Goal: Navigation & Orientation: Find specific page/section

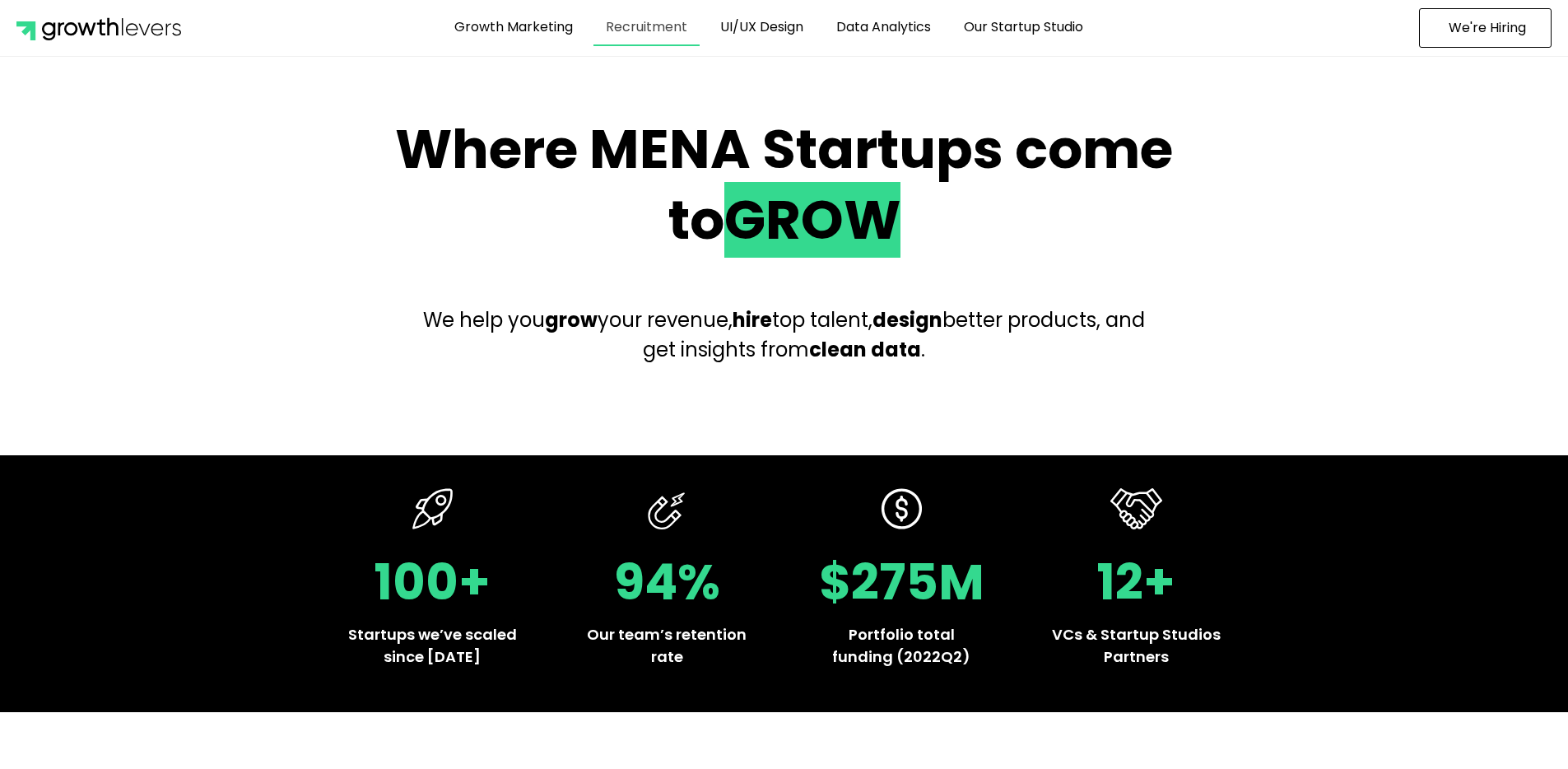
click at [617, 40] on link "Recruitment" at bounding box center [646, 27] width 106 height 38
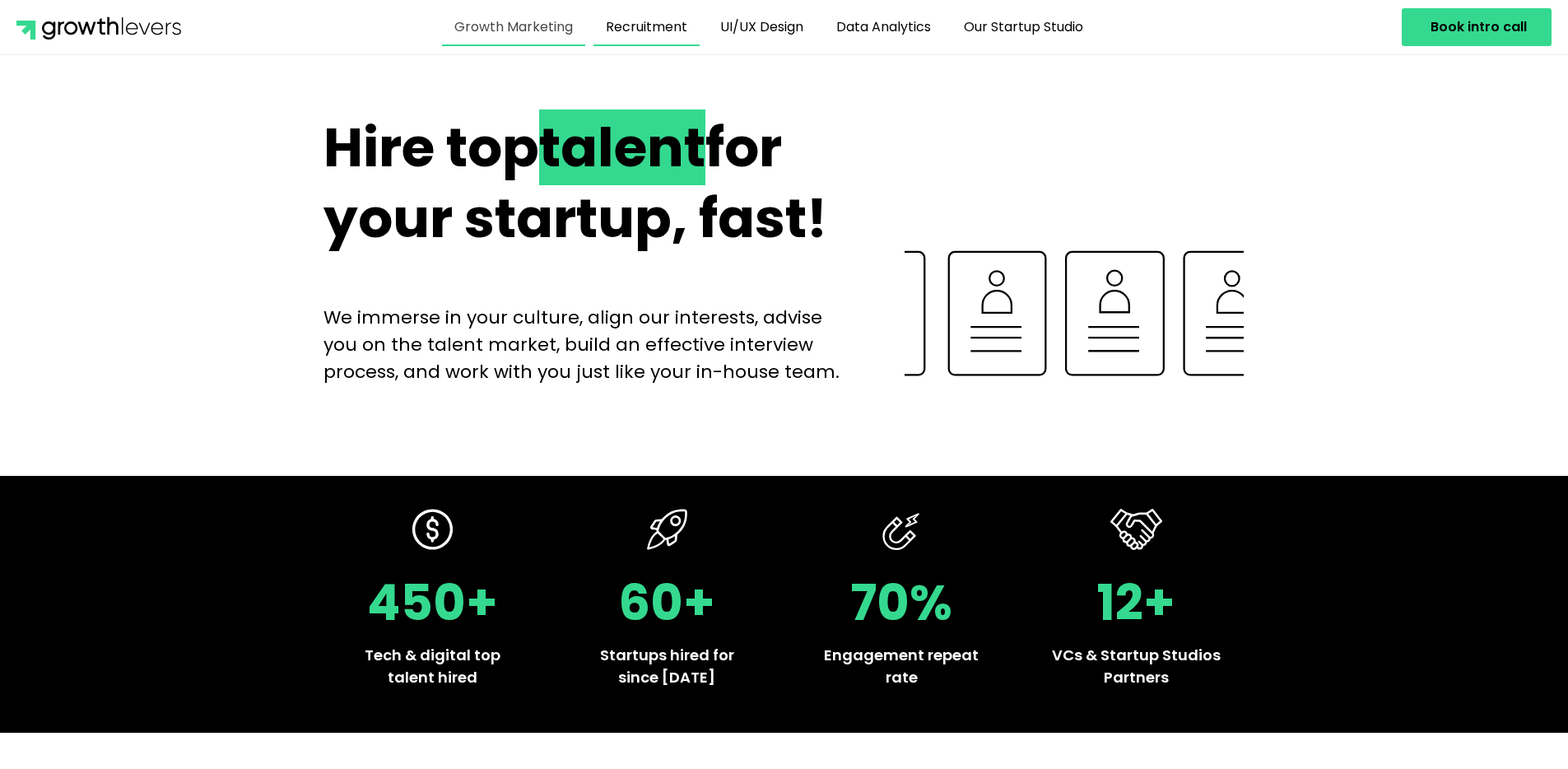
click at [503, 43] on link "Growth Marketing" at bounding box center [514, 27] width 143 height 38
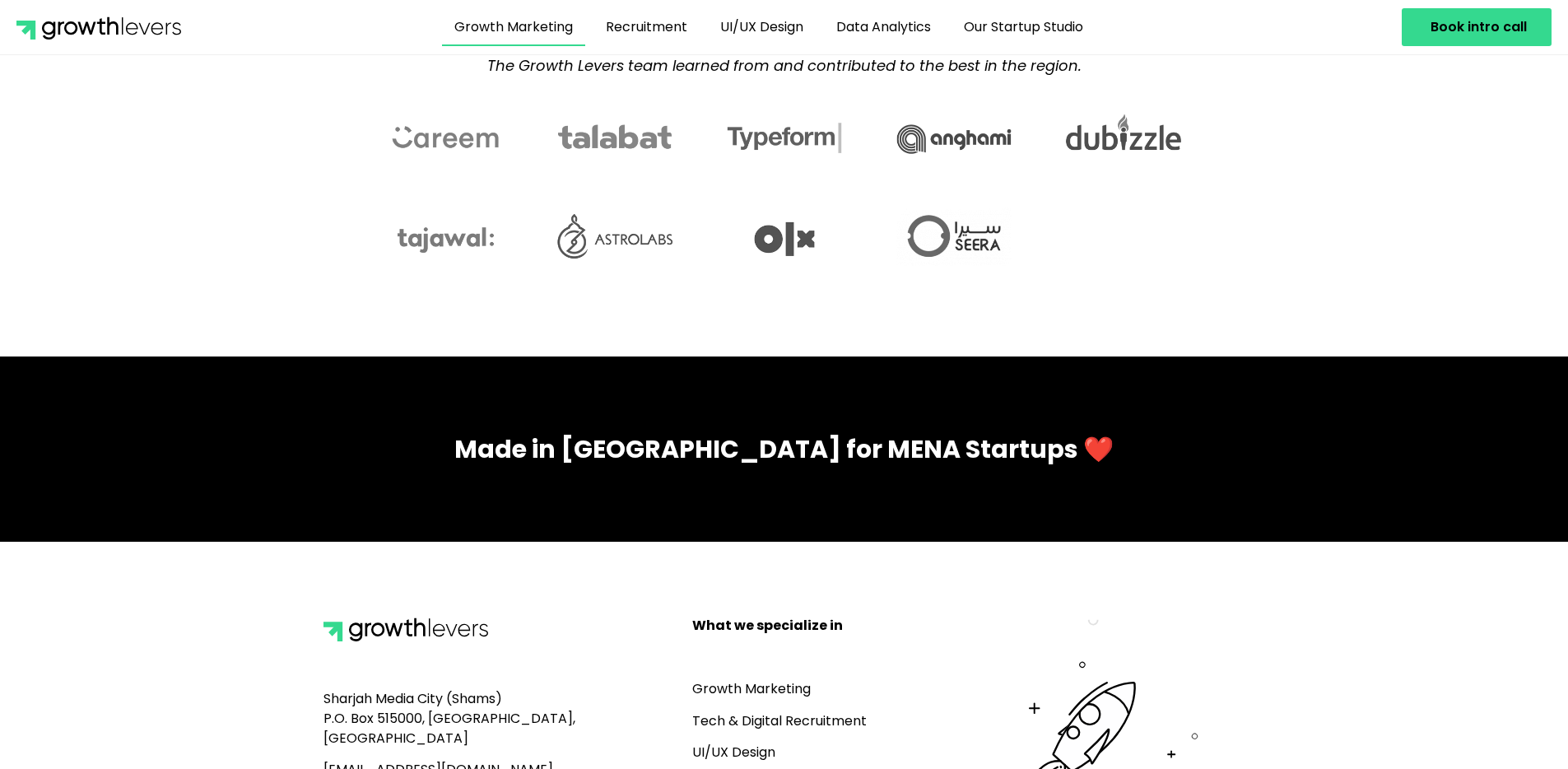
scroll to position [4900, 0]
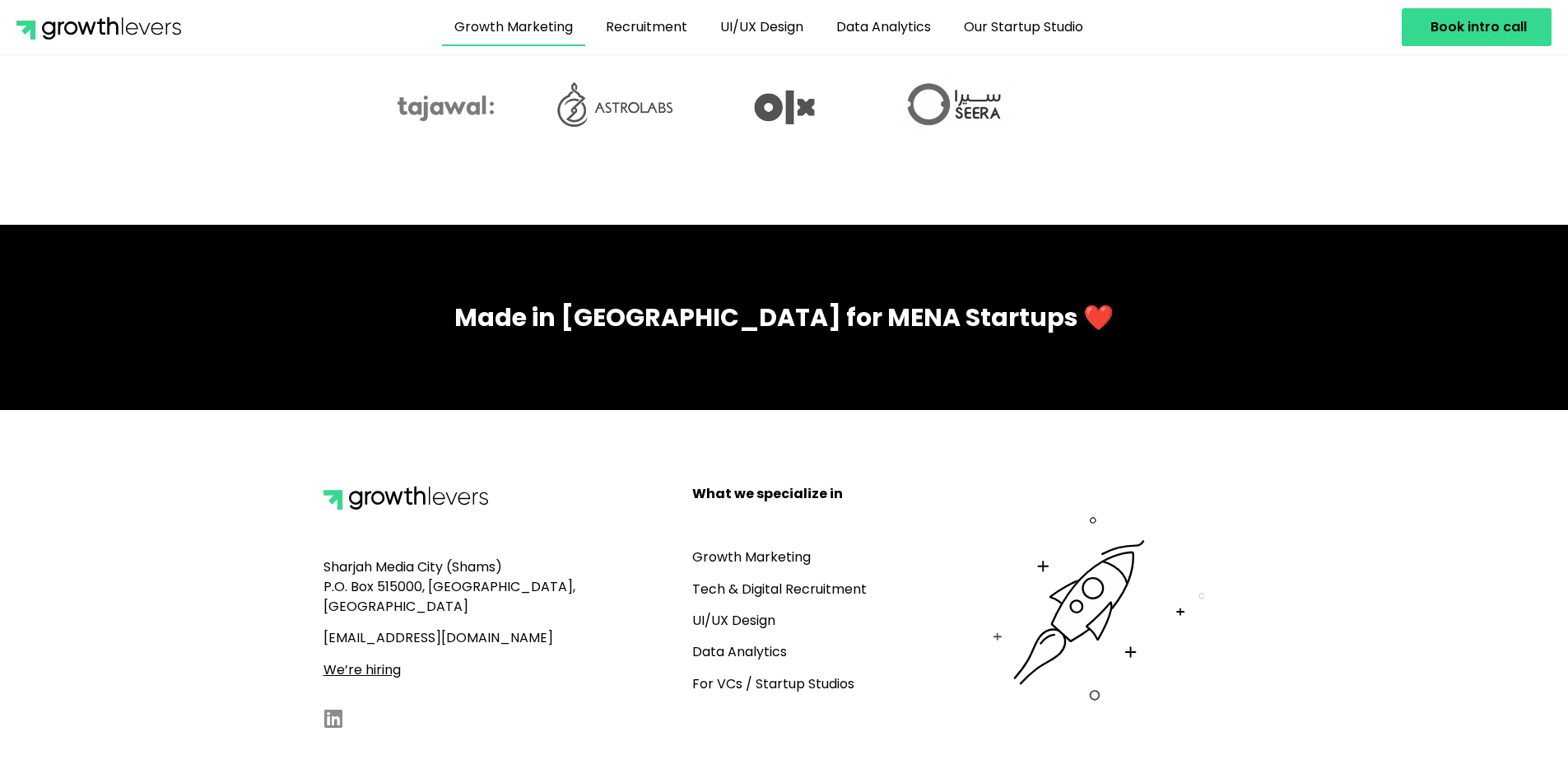
click at [829, 579] on link "Tech & Digital Recruitment" at bounding box center [779, 589] width 174 height 19
